Goal: Register for event/course

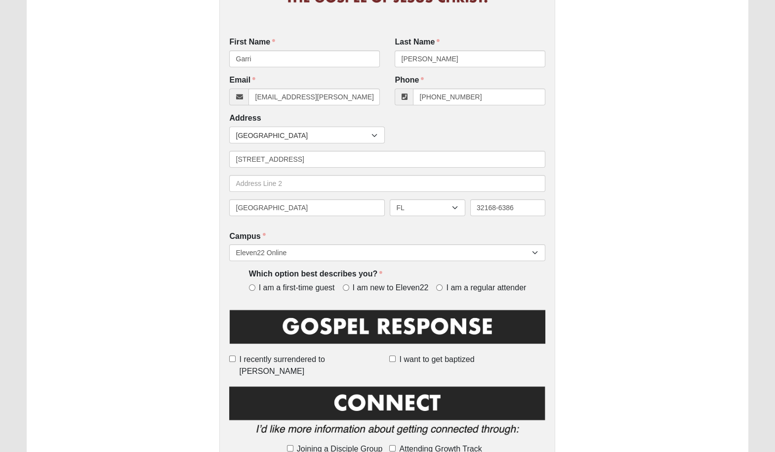
scroll to position [147, 0]
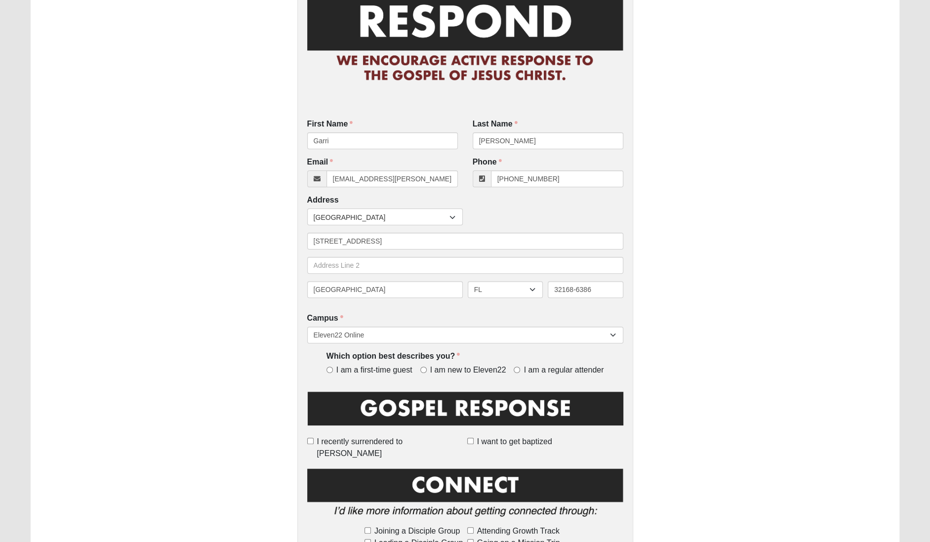
scroll to position [82, 0]
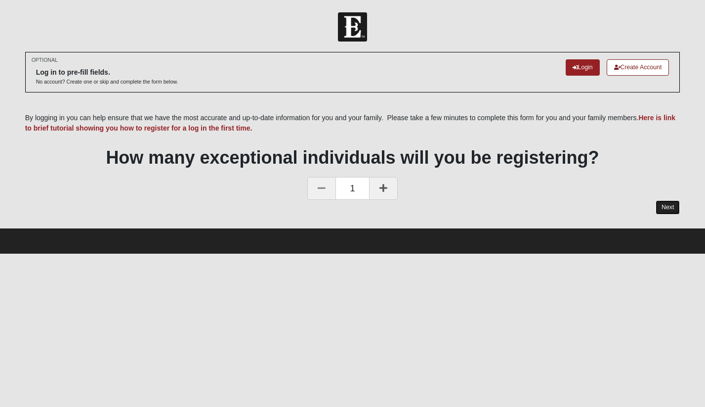
click at [665, 208] on link "Next" at bounding box center [668, 207] width 24 height 14
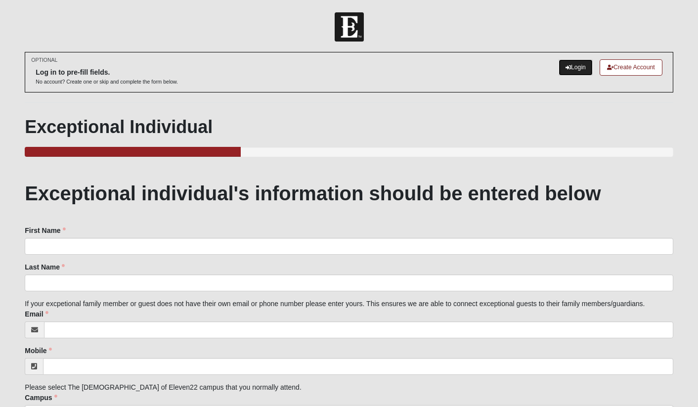
click at [574, 70] on link "Login" at bounding box center [575, 67] width 34 height 16
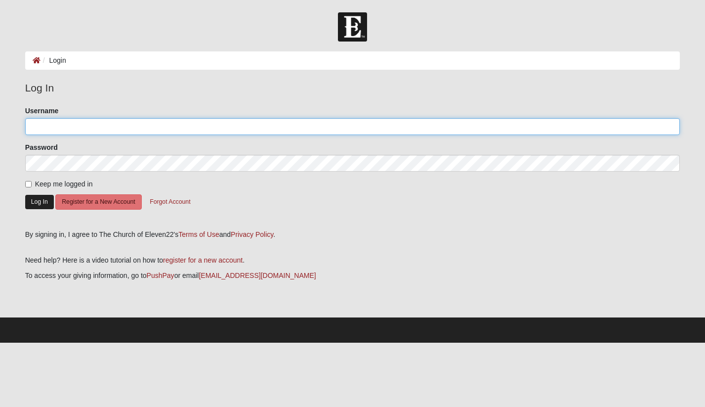
type input "gldarter"
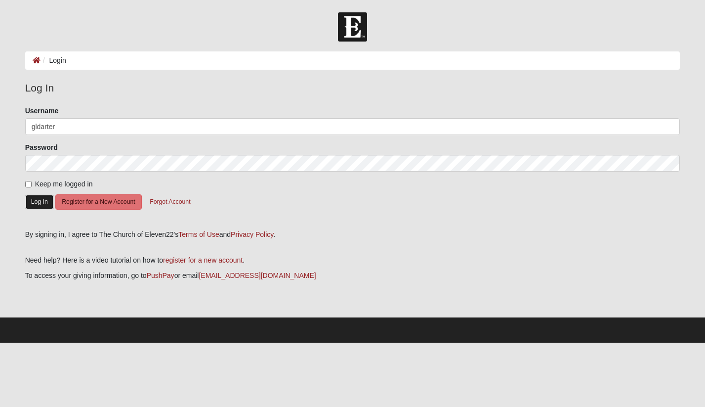
click at [37, 203] on button "Log In" at bounding box center [39, 202] width 29 height 14
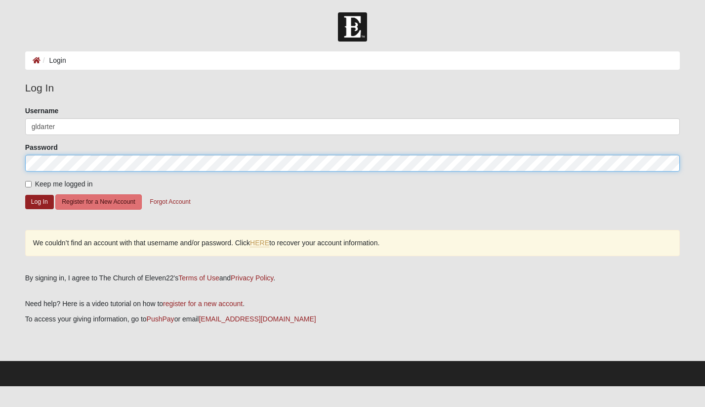
click at [16, 160] on form "Log In Login Login Error Log In Please correct the following: Username gldarter…" at bounding box center [352, 199] width 705 height 374
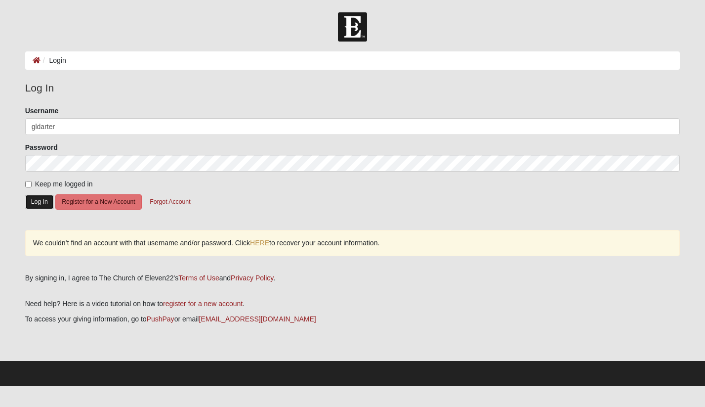
click at [38, 200] on button "Log In" at bounding box center [39, 202] width 29 height 14
click at [394, 255] on div "We couldn’t find an account with that username and/or password. Click HERE to r…" at bounding box center [352, 243] width 655 height 26
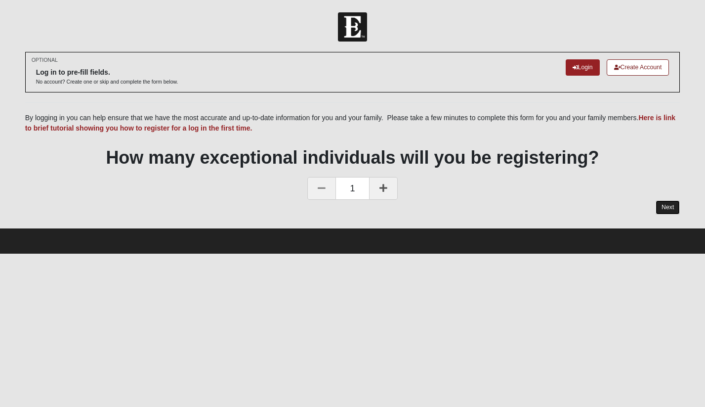
click at [662, 209] on link "Next" at bounding box center [668, 207] width 24 height 14
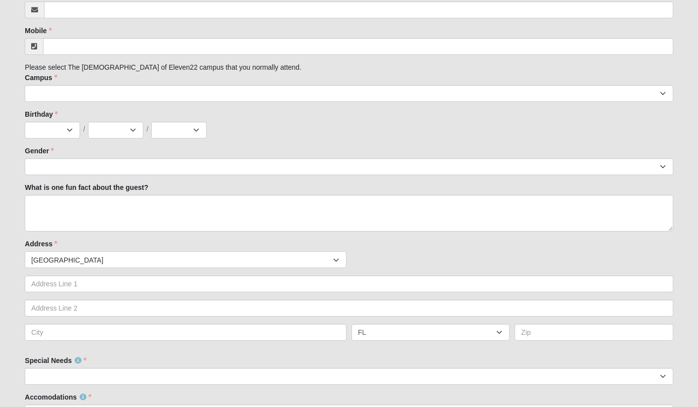
scroll to position [318, 0]
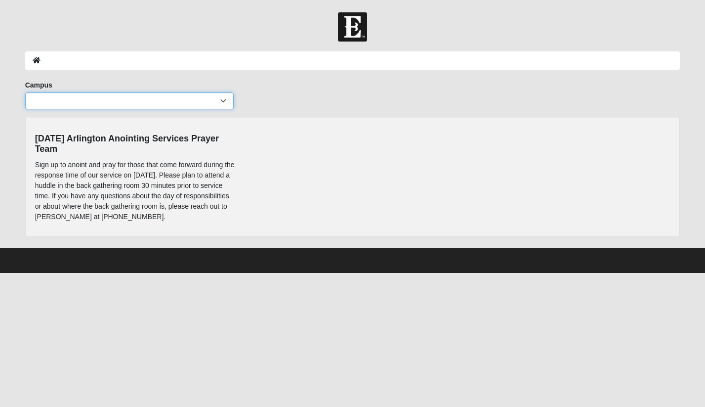
click at [125, 101] on select "Arlington Baymeadows Eleven22 Online Fleming Island Jesup Mandarin North Jax Or…" at bounding box center [129, 100] width 208 height 17
select select "5"
click at [25, 92] on select "Arlington Baymeadows Eleven22 Online Fleming Island Jesup Mandarin North Jax Or…" at bounding box center [129, 100] width 208 height 17
drag, startPoint x: 35, startPoint y: 138, endPoint x: 74, endPoint y: 141, distance: 38.7
click at [74, 141] on div "06/23/24 Arlington Anointing Services Prayer Team Sign up to anoint and pray fo…" at bounding box center [136, 176] width 217 height 100
